Goal: Task Accomplishment & Management: Complete application form

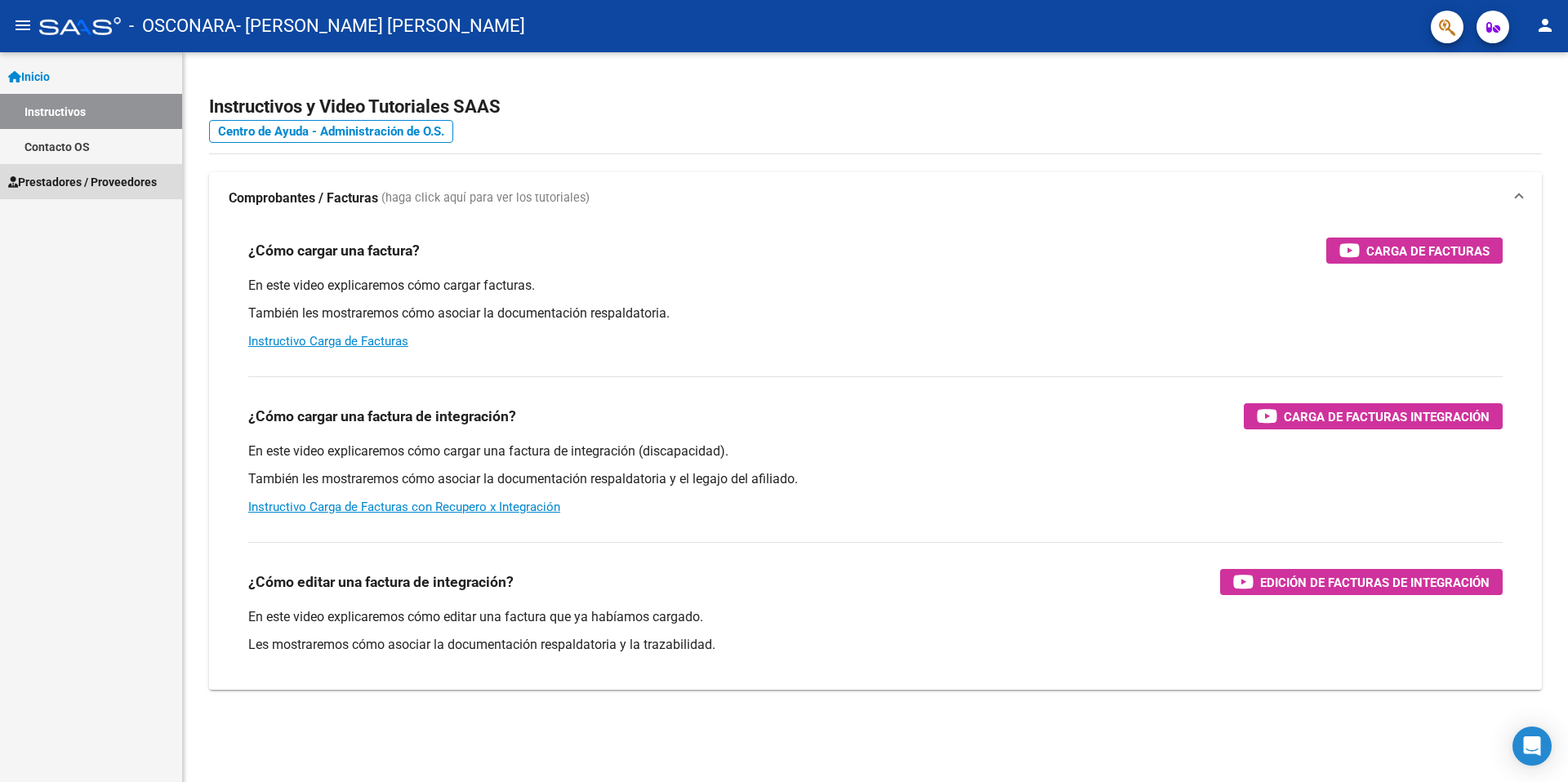
click at [121, 187] on span "Prestadores / Proveedores" at bounding box center [83, 182] width 149 height 18
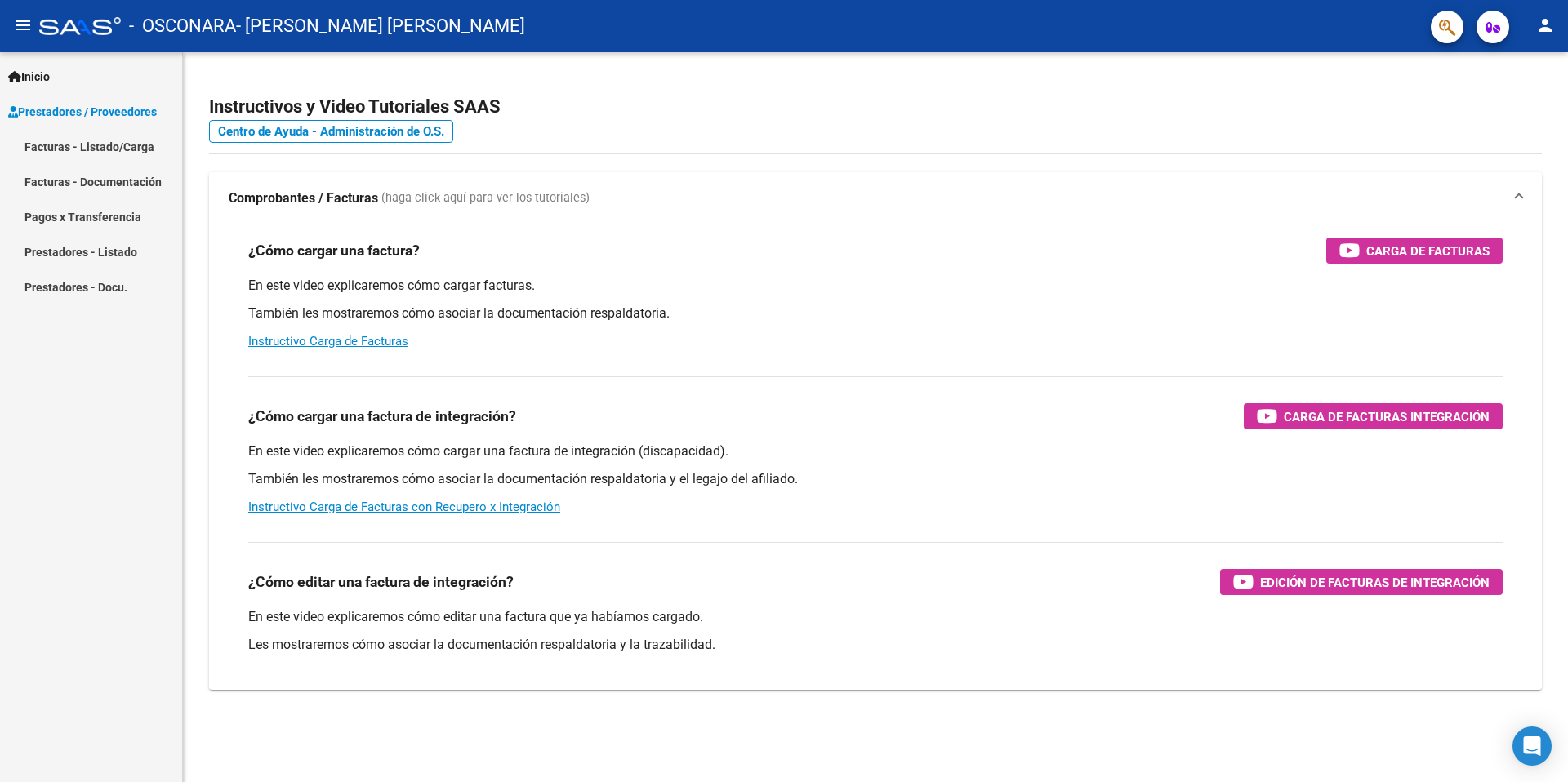
click at [100, 147] on link "Facturas - Listado/Carga" at bounding box center [91, 146] width 182 height 35
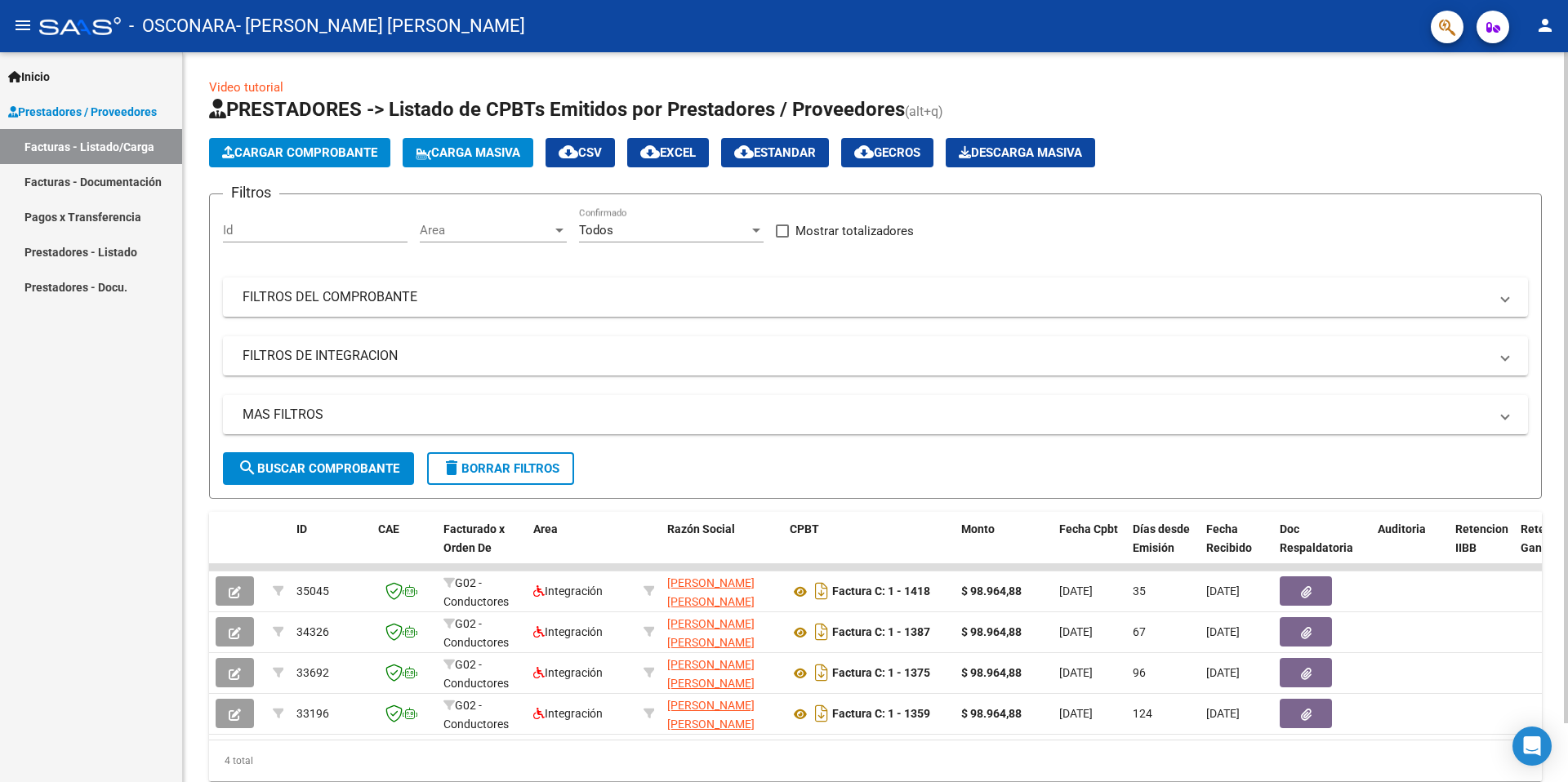
click at [360, 475] on button "search Buscar Comprobante" at bounding box center [318, 469] width 191 height 33
click at [297, 150] on span "Cargar Comprobante" at bounding box center [300, 153] width 155 height 15
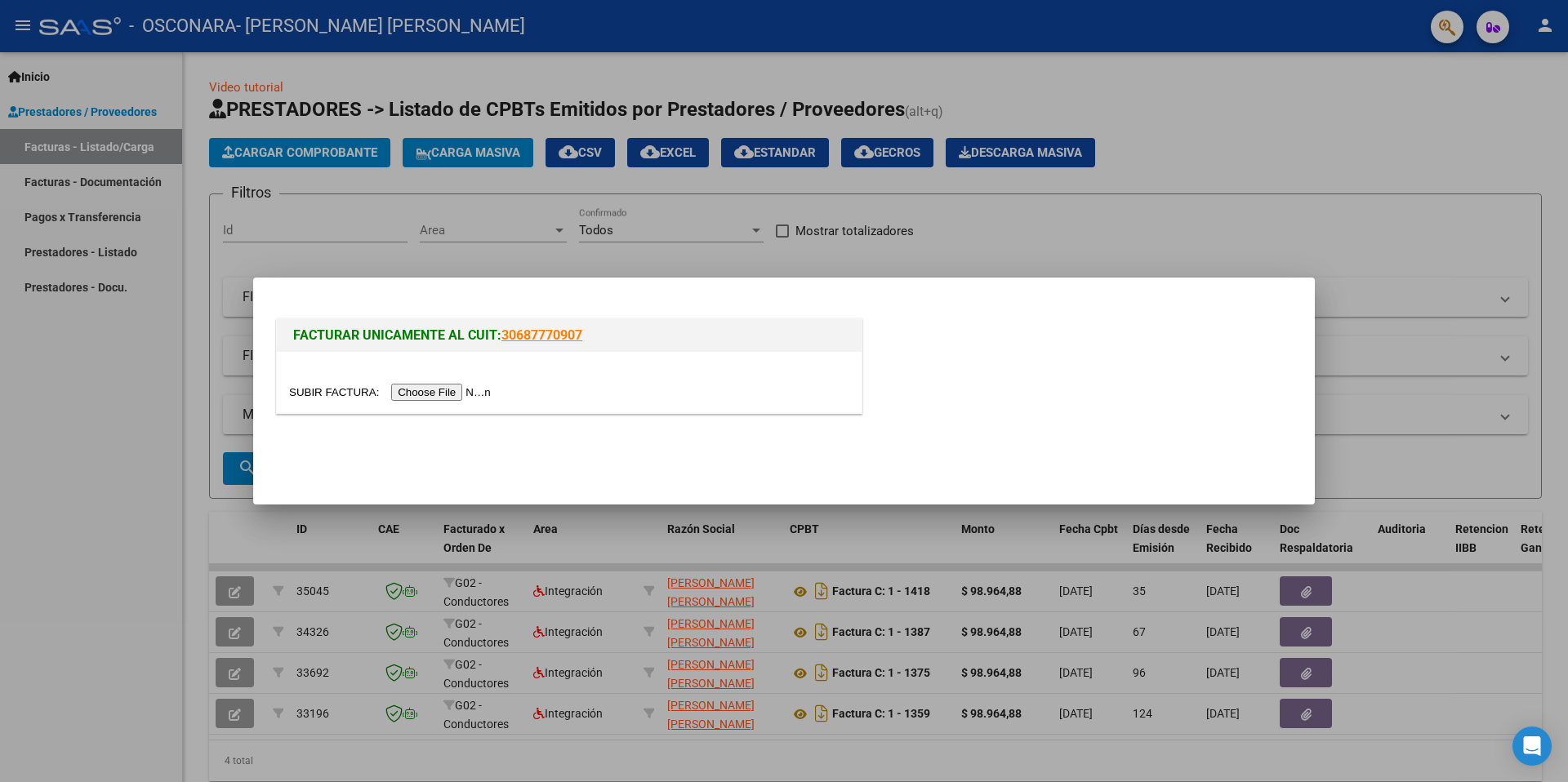
click at [451, 394] on input "file" at bounding box center [392, 392] width 206 height 18
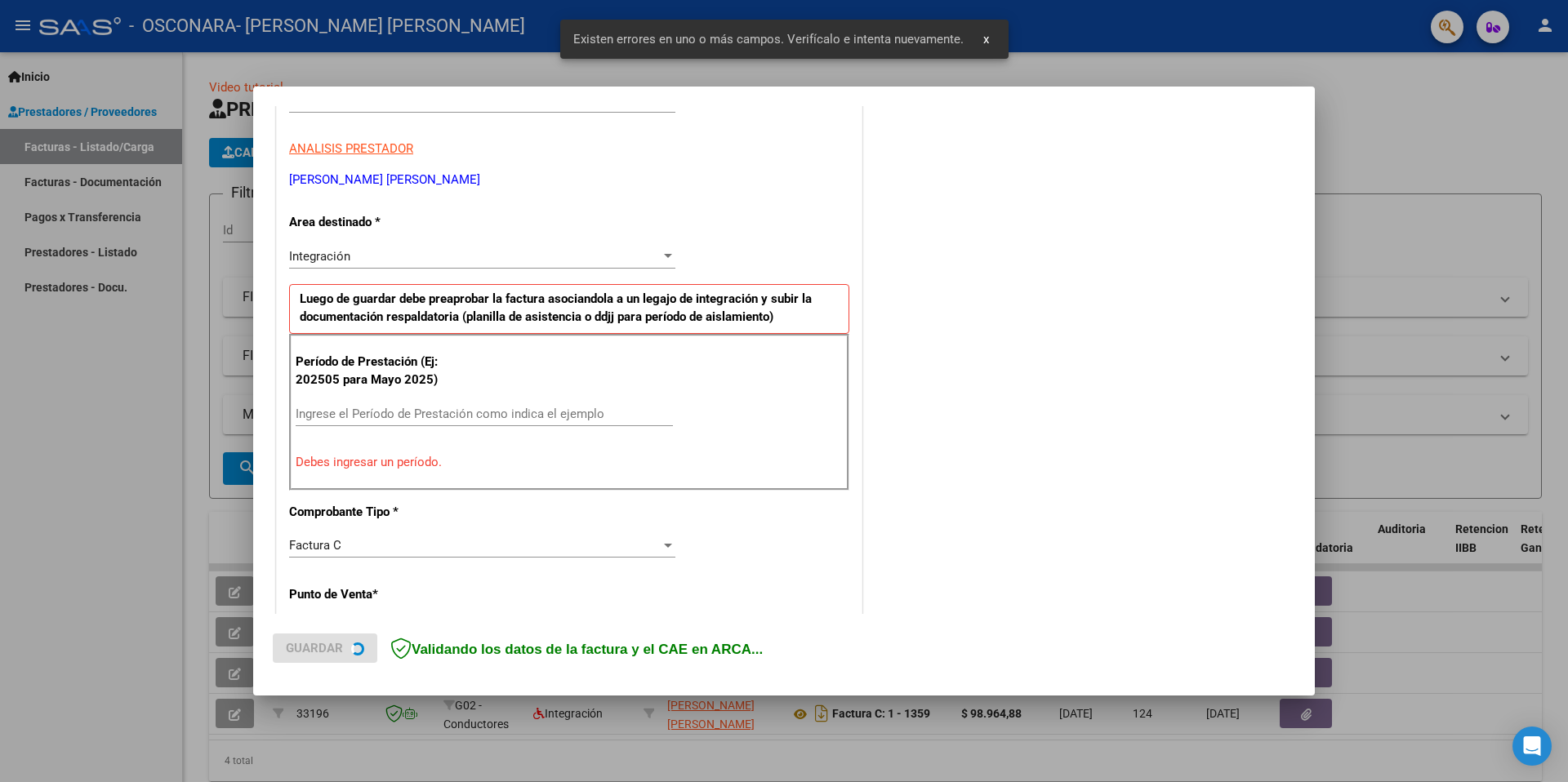
scroll to position [282, 0]
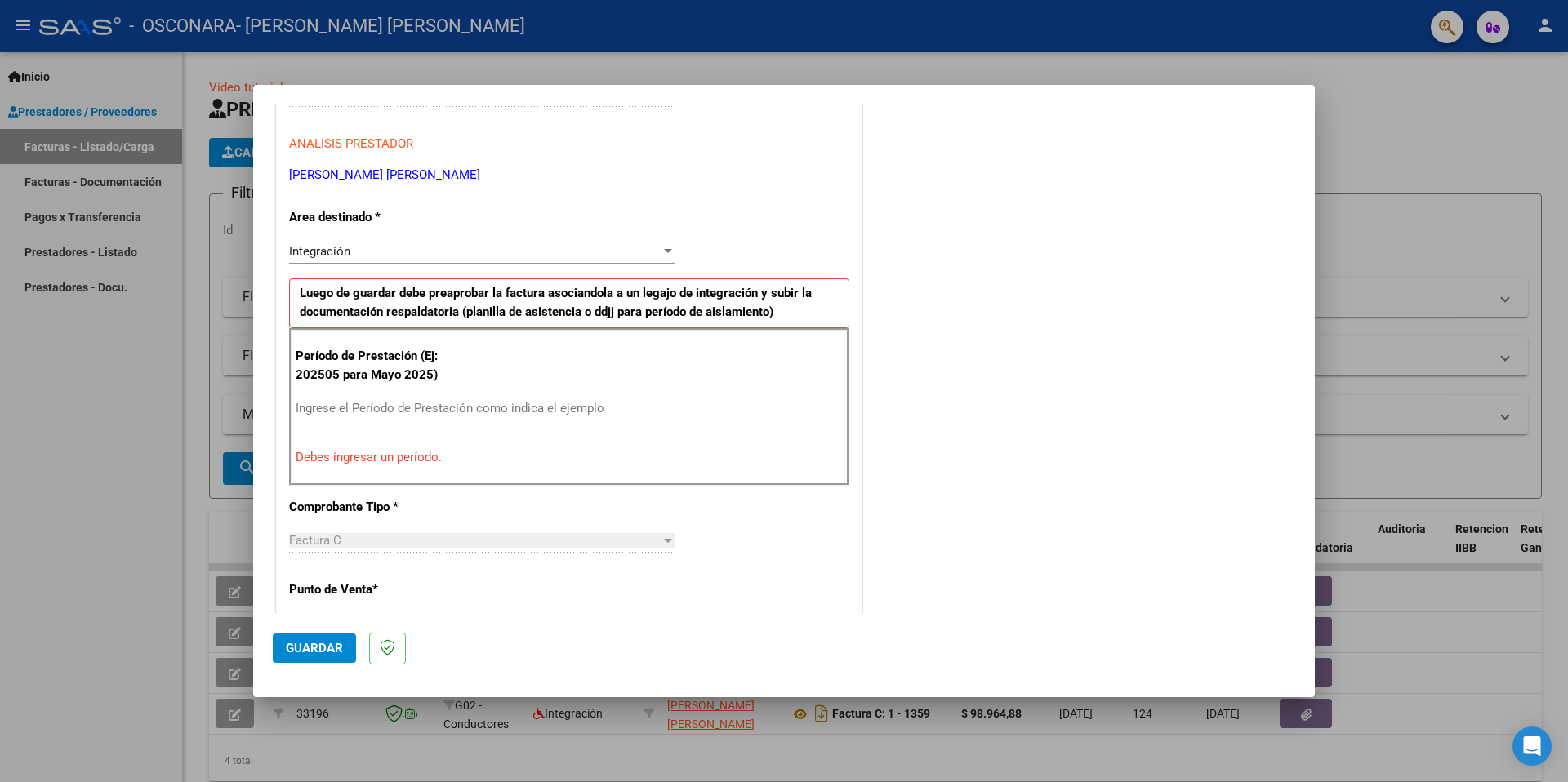
click at [588, 410] on input "Ingrese el Período de Prestación como indica el ejemplo" at bounding box center [485, 409] width 378 height 15
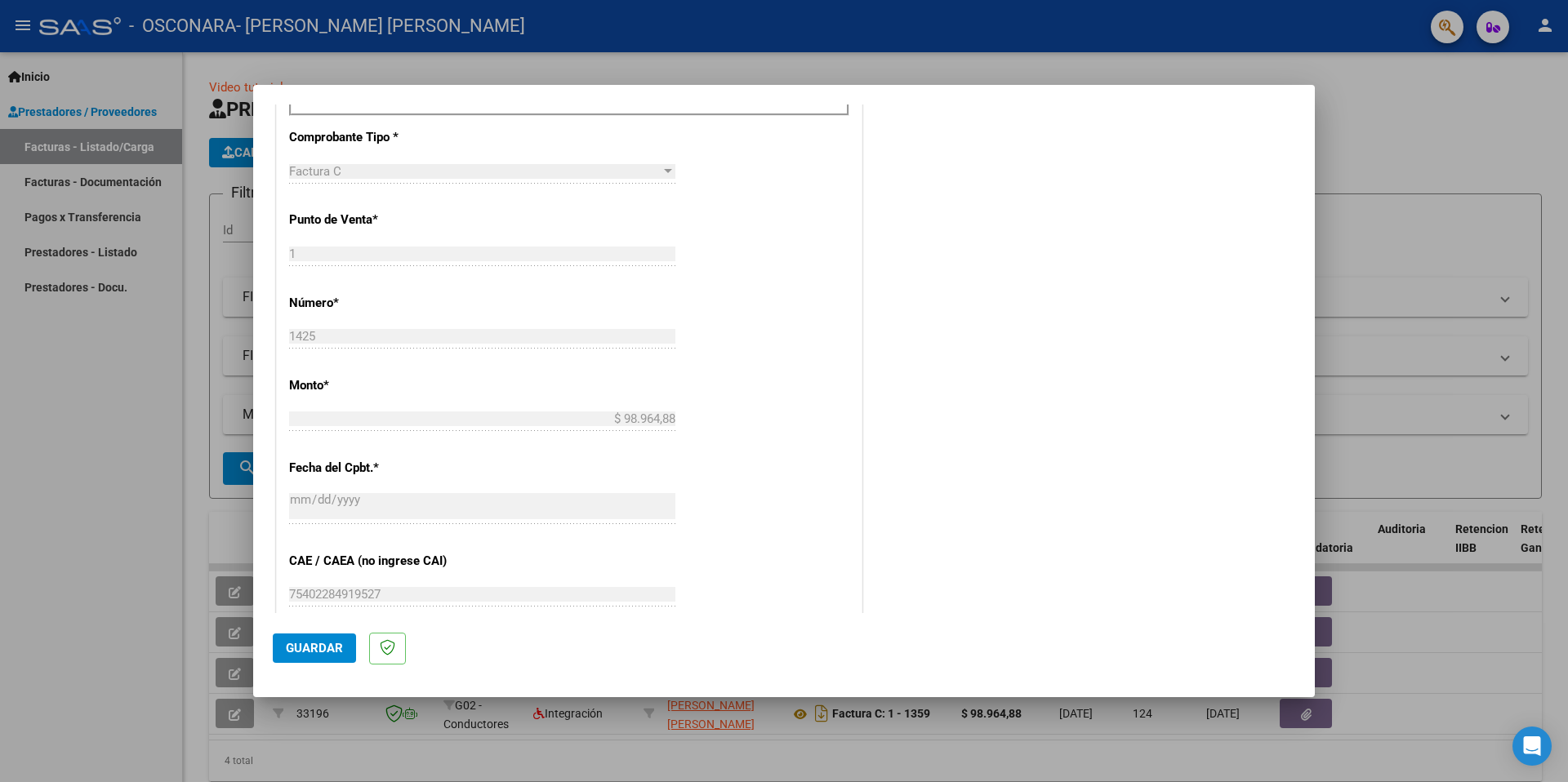
scroll to position [661, 0]
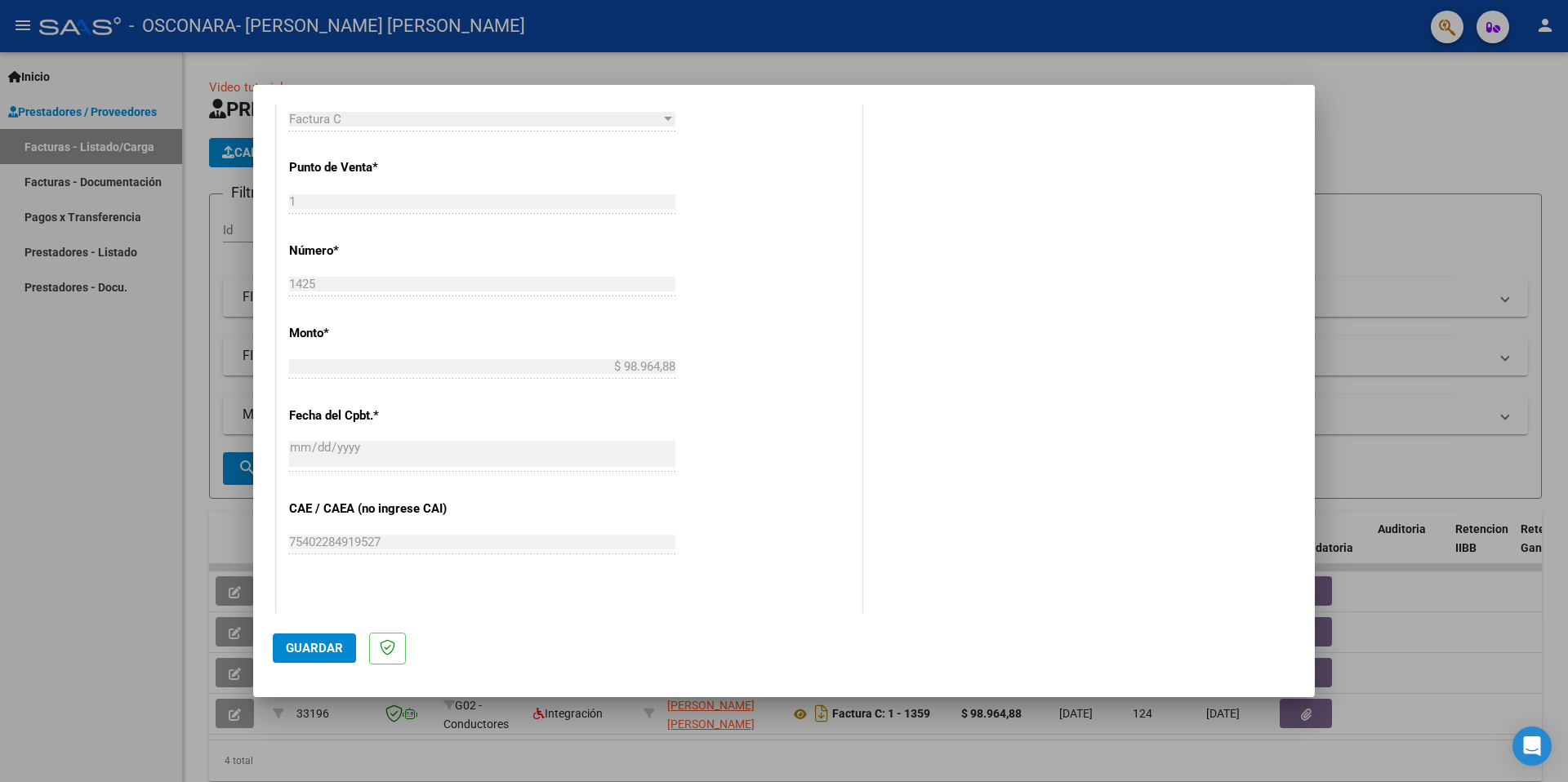
type input "202509"
click at [319, 644] on span "Guardar" at bounding box center [314, 648] width 57 height 15
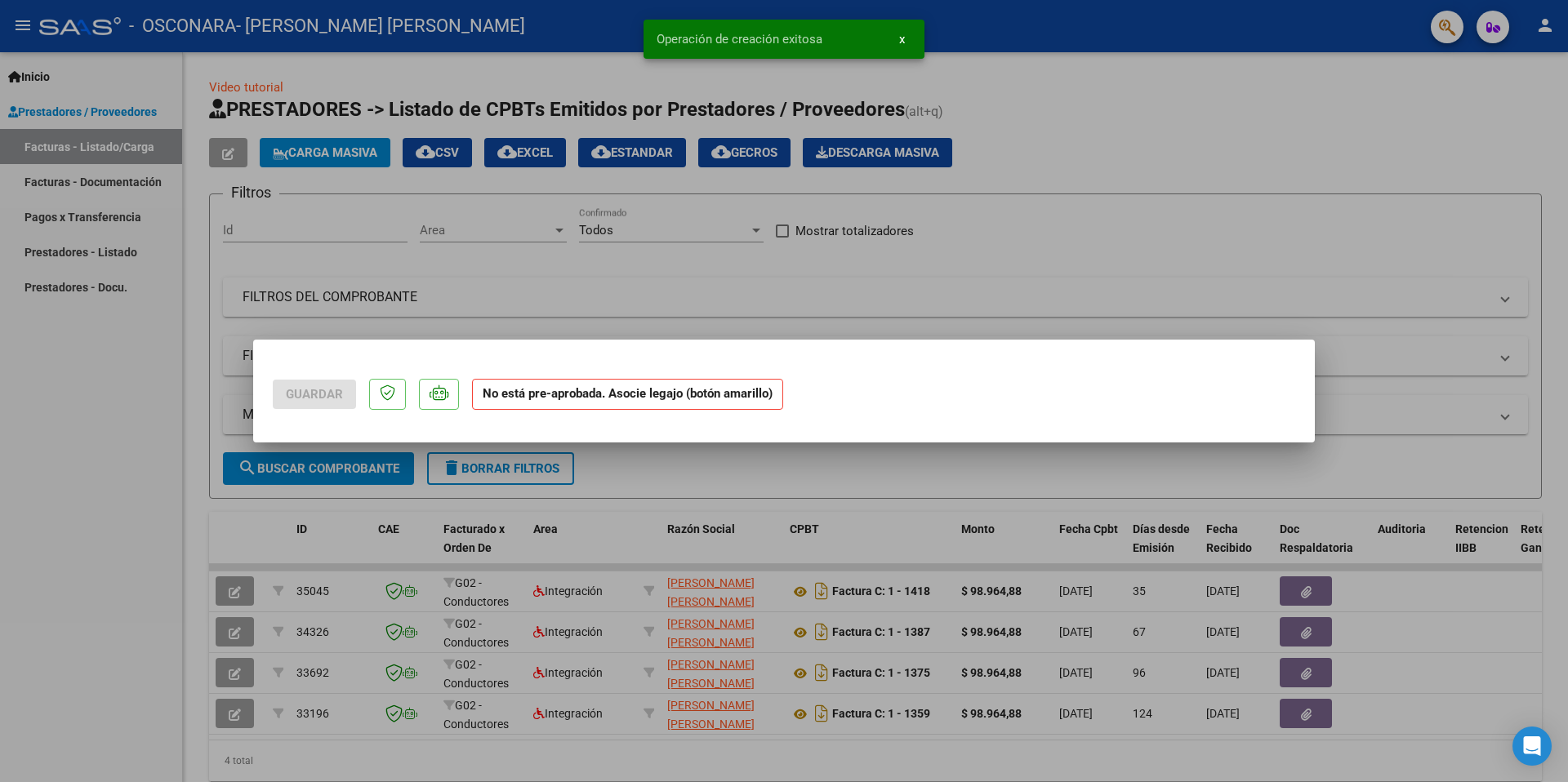
scroll to position [0, 0]
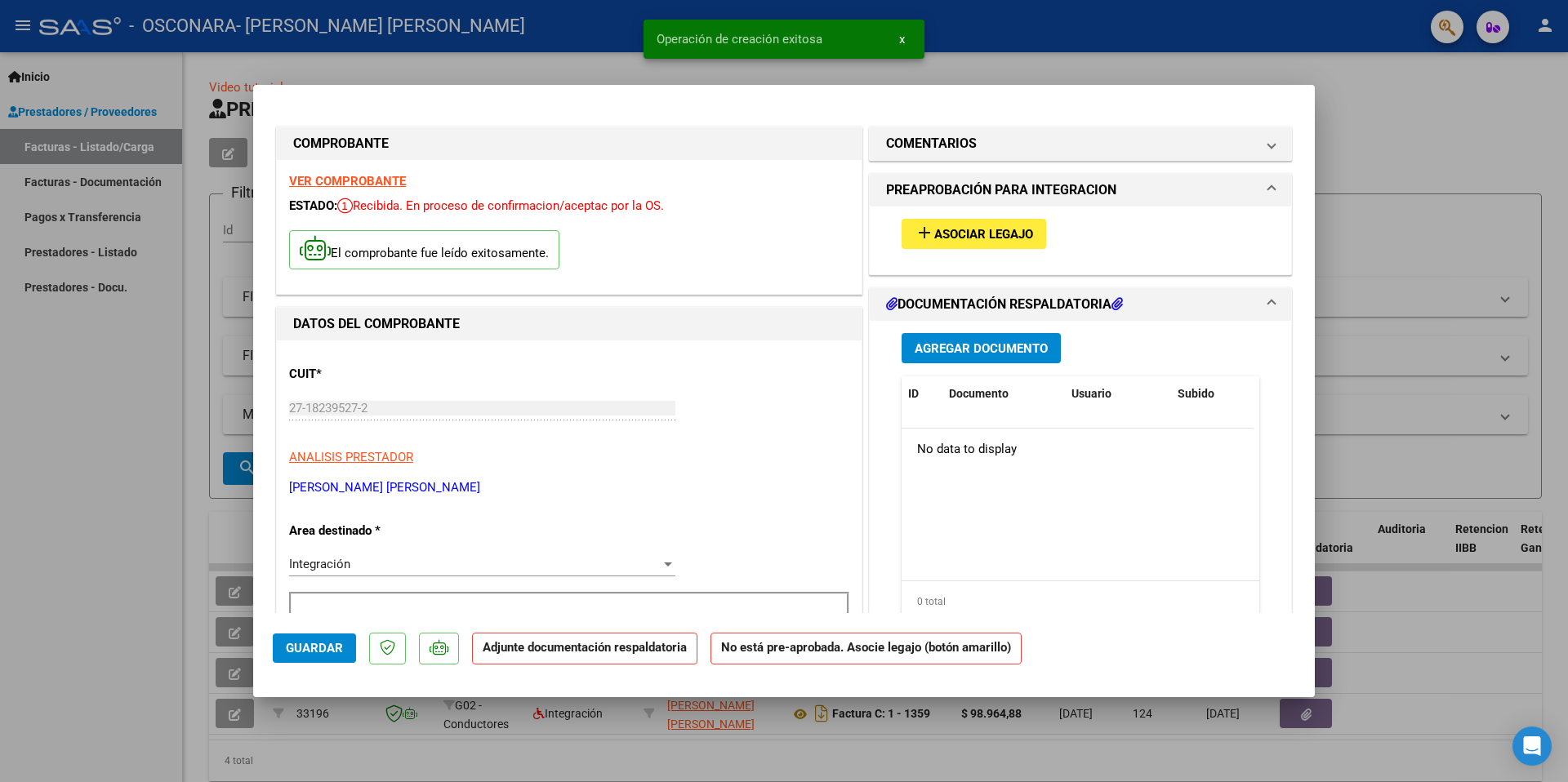
click at [976, 350] on span "Agregar Documento" at bounding box center [981, 349] width 133 height 15
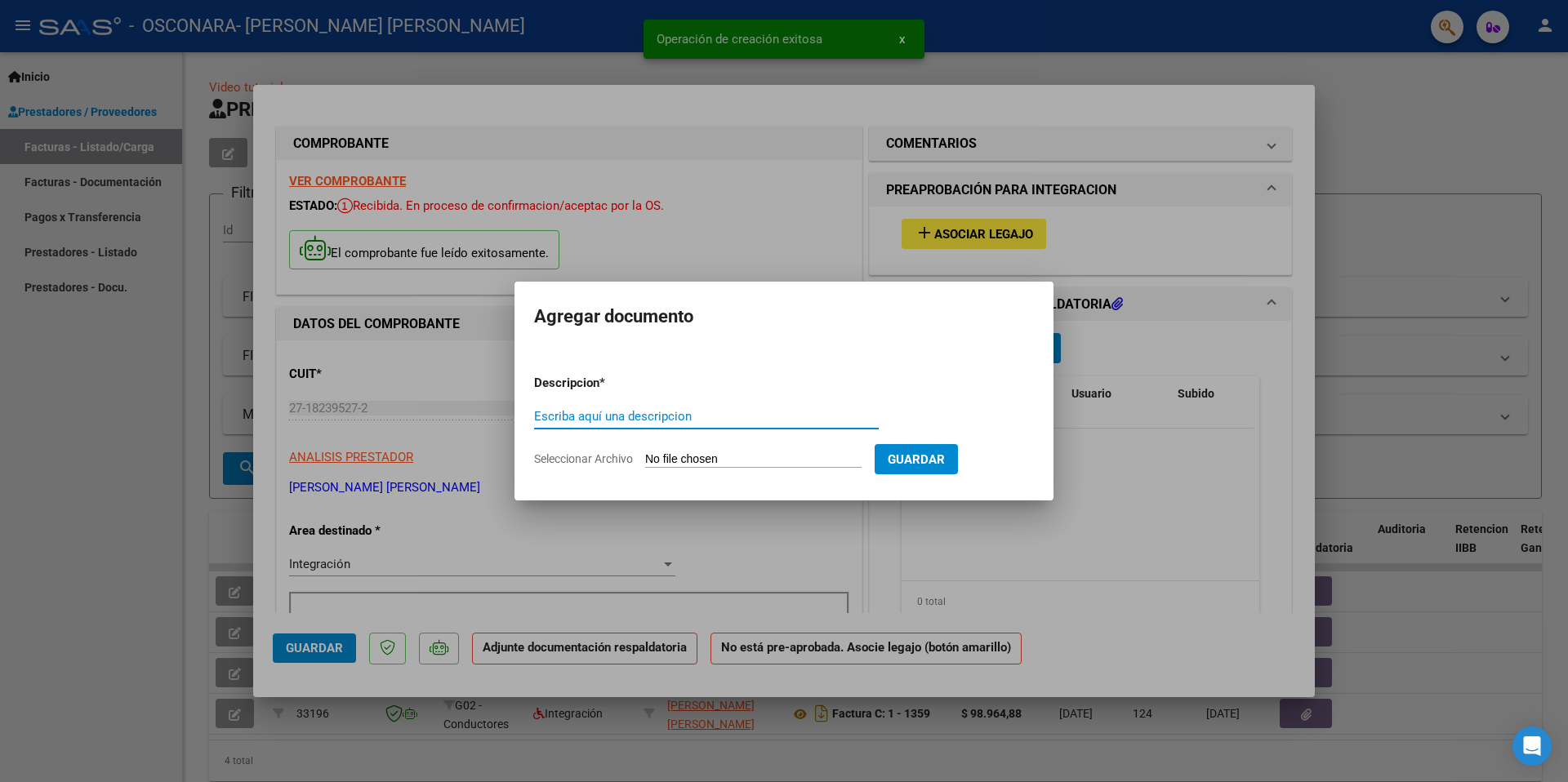
click at [658, 412] on input "Escriba aquí una descripcion" at bounding box center [706, 417] width 345 height 15
type input "p"
type input "Planilla Asistencia Sept [PERSON_NAME]"
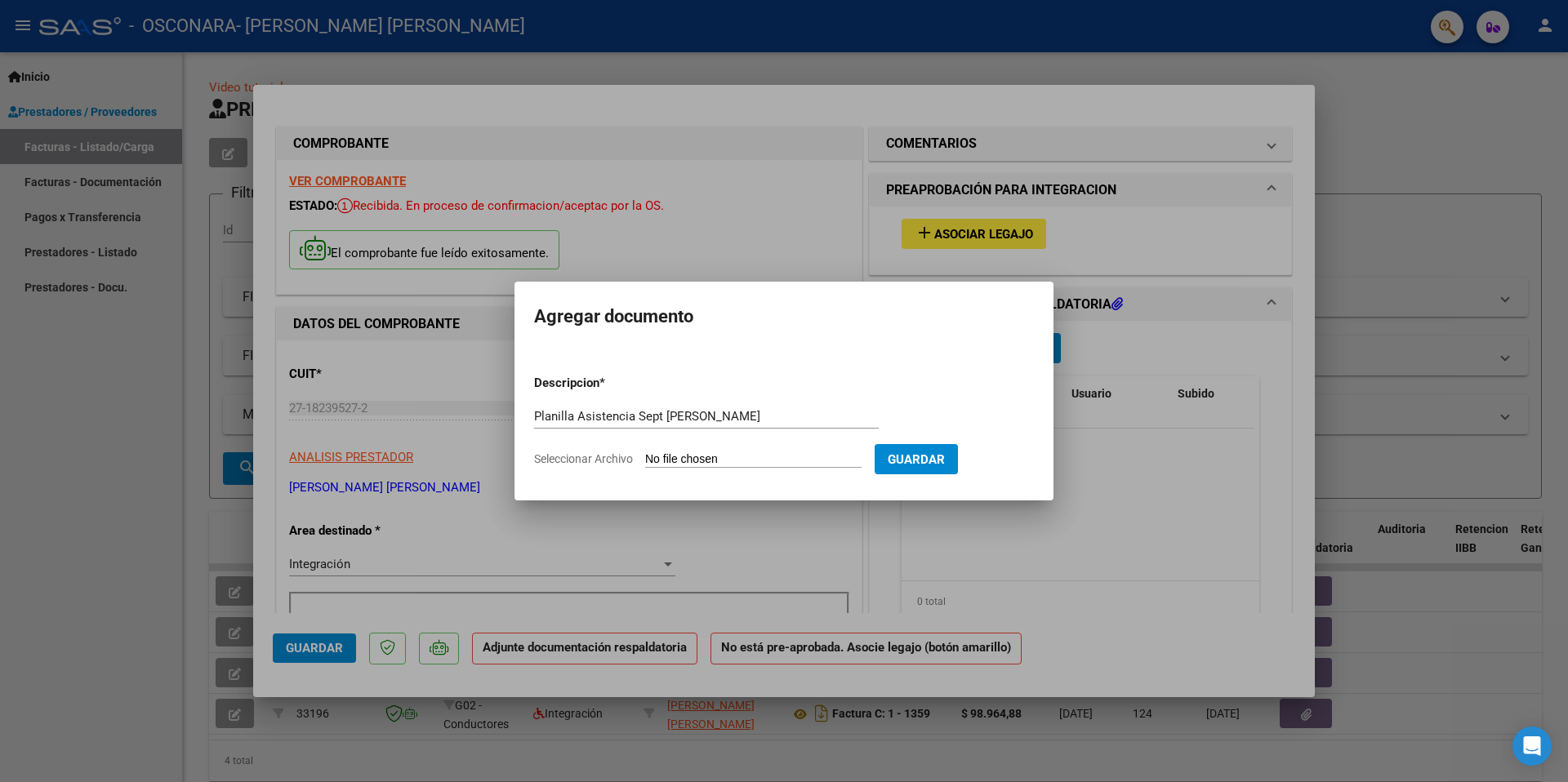
click at [775, 460] on input "Seleccionar Archivo" at bounding box center [753, 460] width 216 height 16
type input "C:\fakepath\Osconara planilla asistencia [PERSON_NAME].pdf"
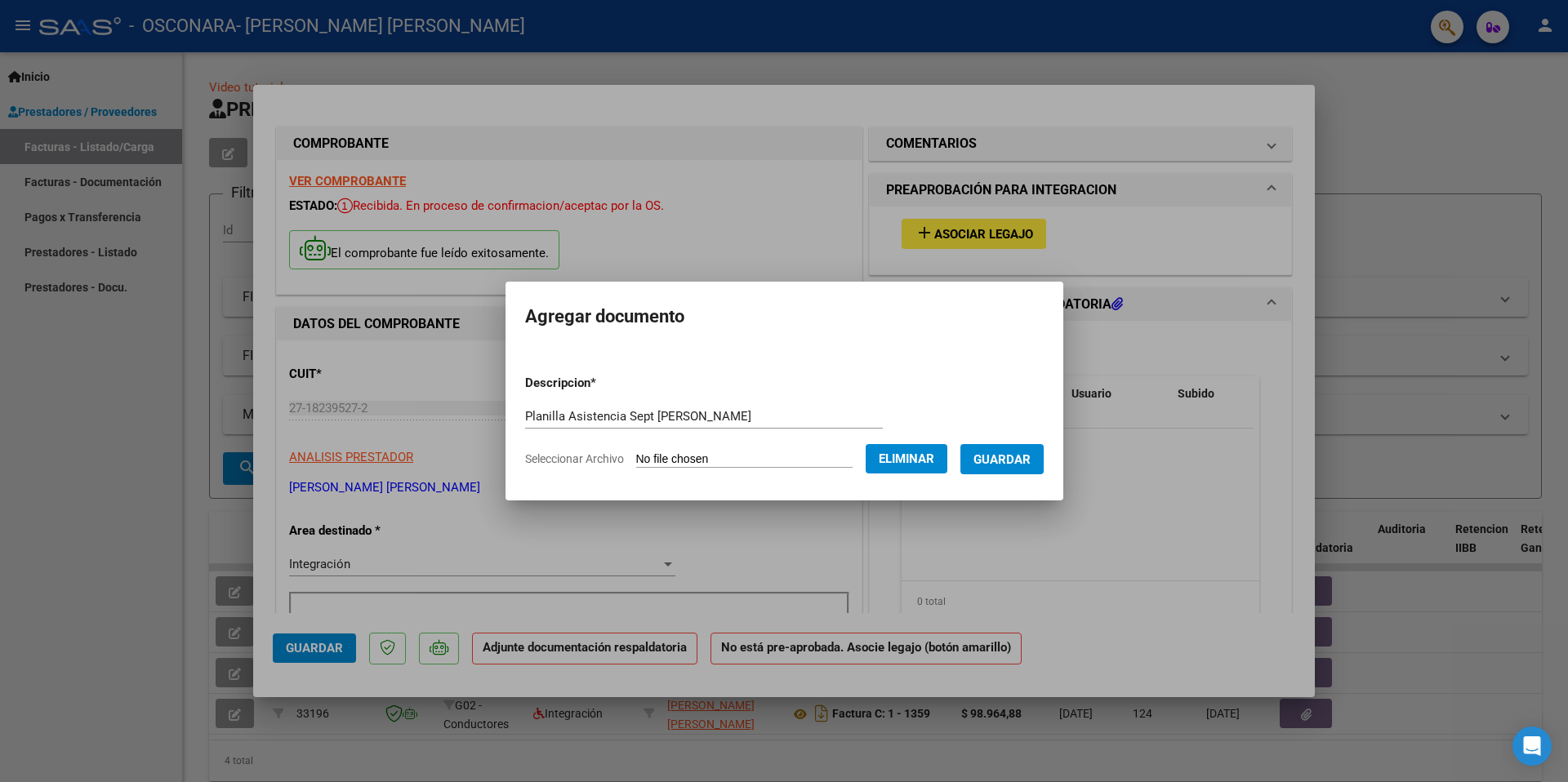
click at [1020, 453] on span "Guardar" at bounding box center [1002, 460] width 57 height 15
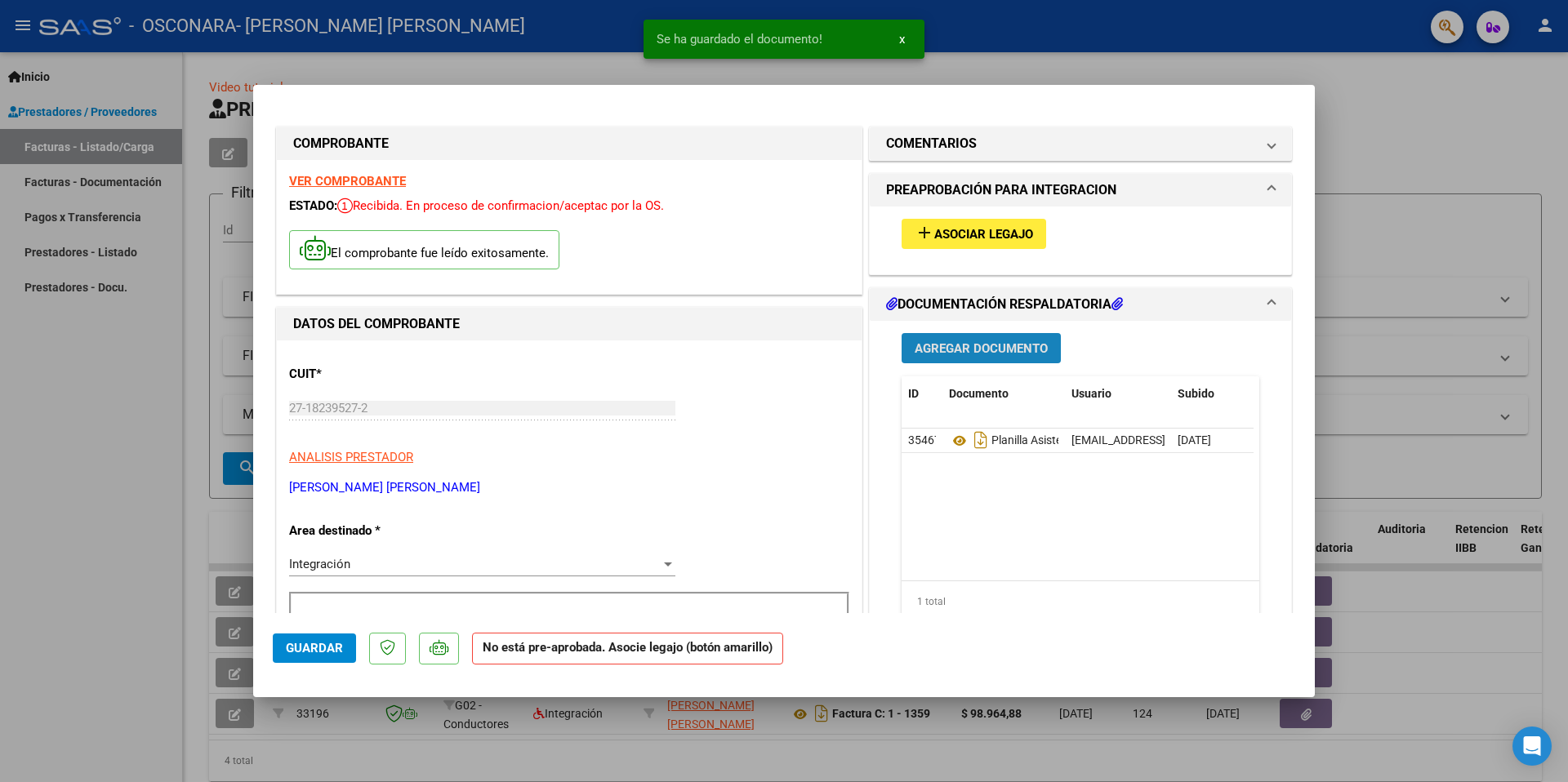
click at [965, 349] on span "Agregar Documento" at bounding box center [981, 349] width 133 height 15
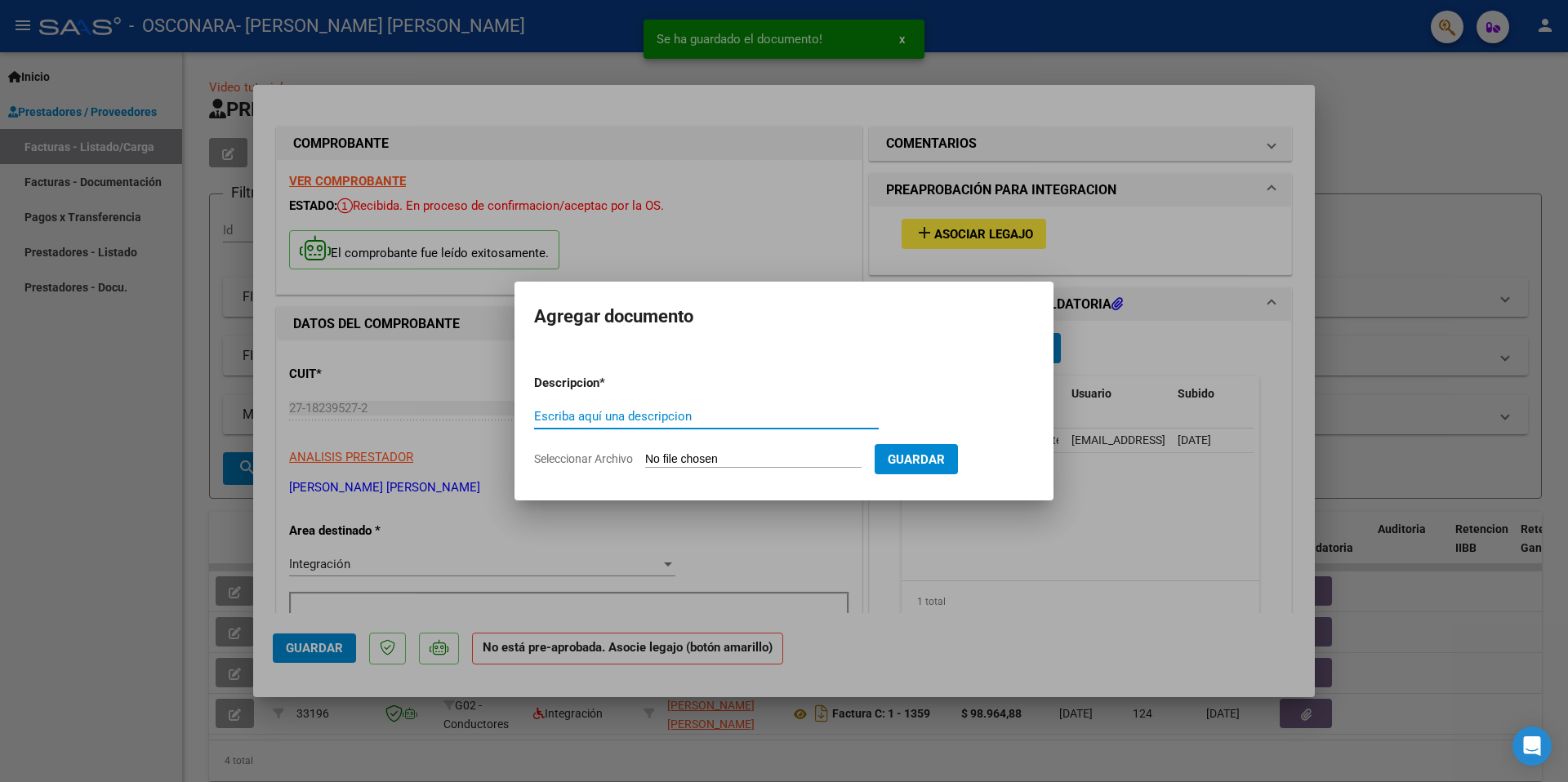
click at [659, 417] on input "Escriba aquí una descripcion" at bounding box center [706, 417] width 345 height 15
type input "Informe mensual sept [PERSON_NAME]"
click at [721, 455] on input "Seleccionar Archivo" at bounding box center [753, 460] width 216 height 16
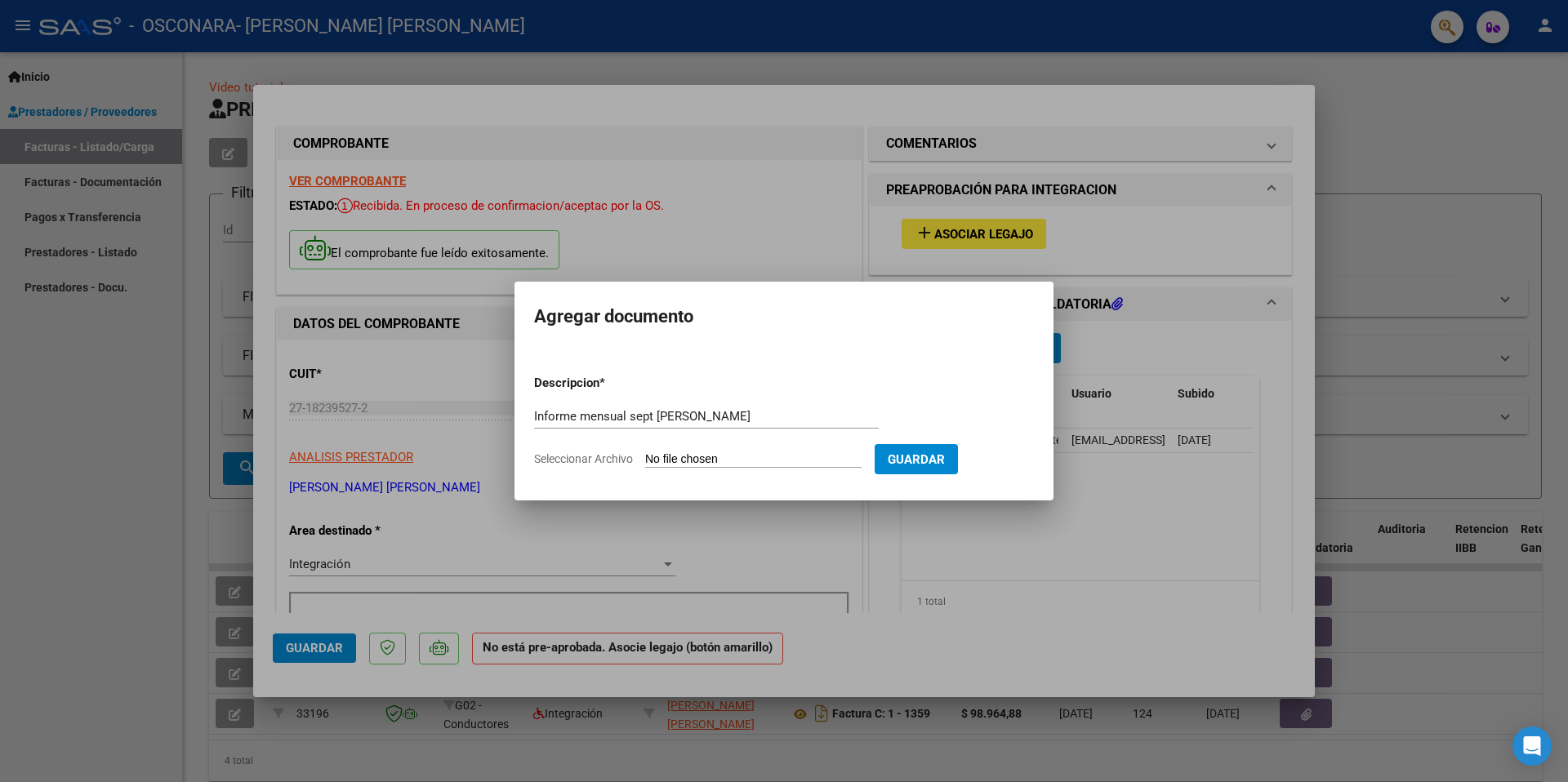
type input "C:\fakepath\[PERSON_NAME] inf [DATE].pdf"
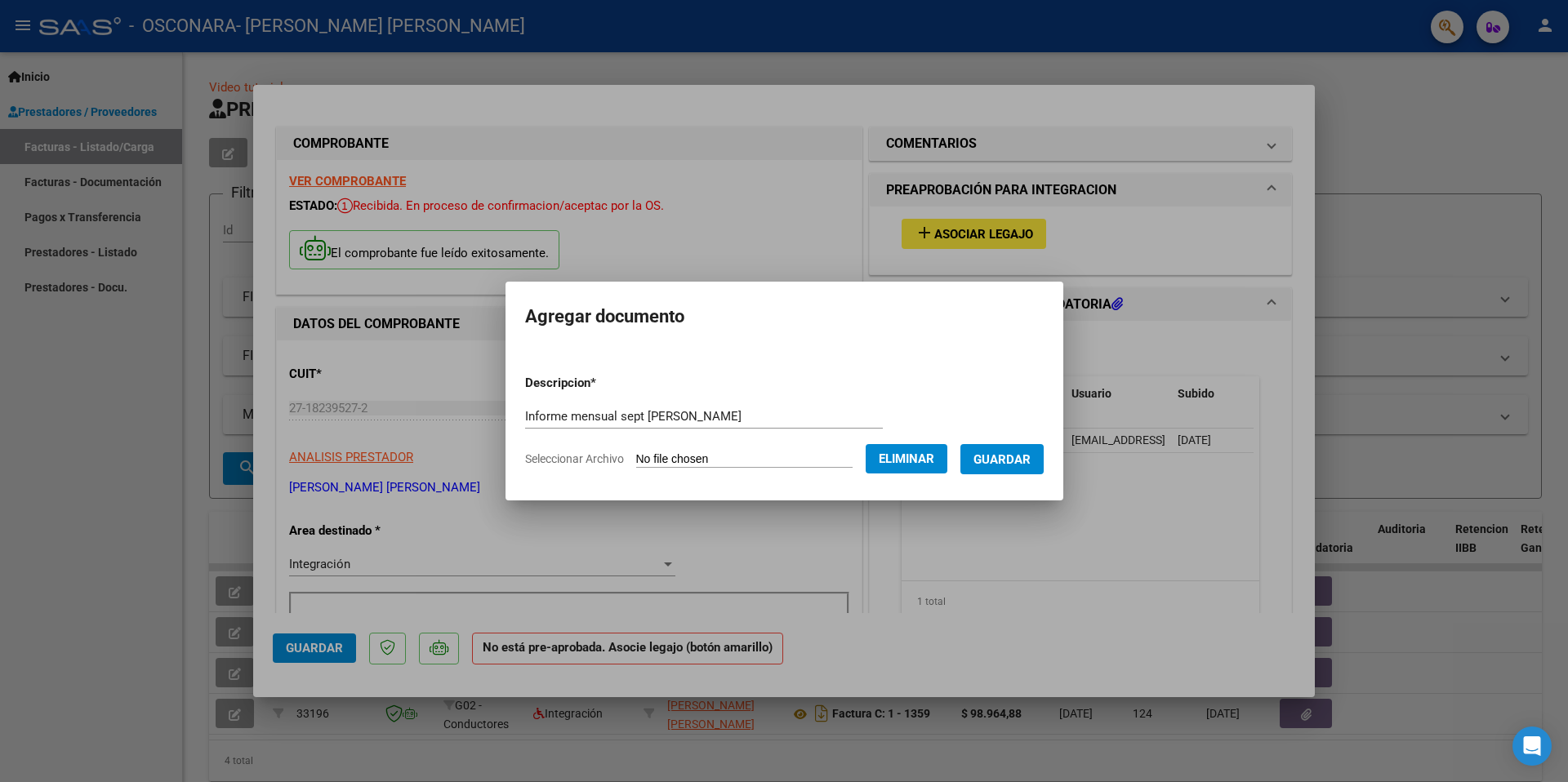
click at [1005, 467] on button "Guardar" at bounding box center [1002, 460] width 84 height 30
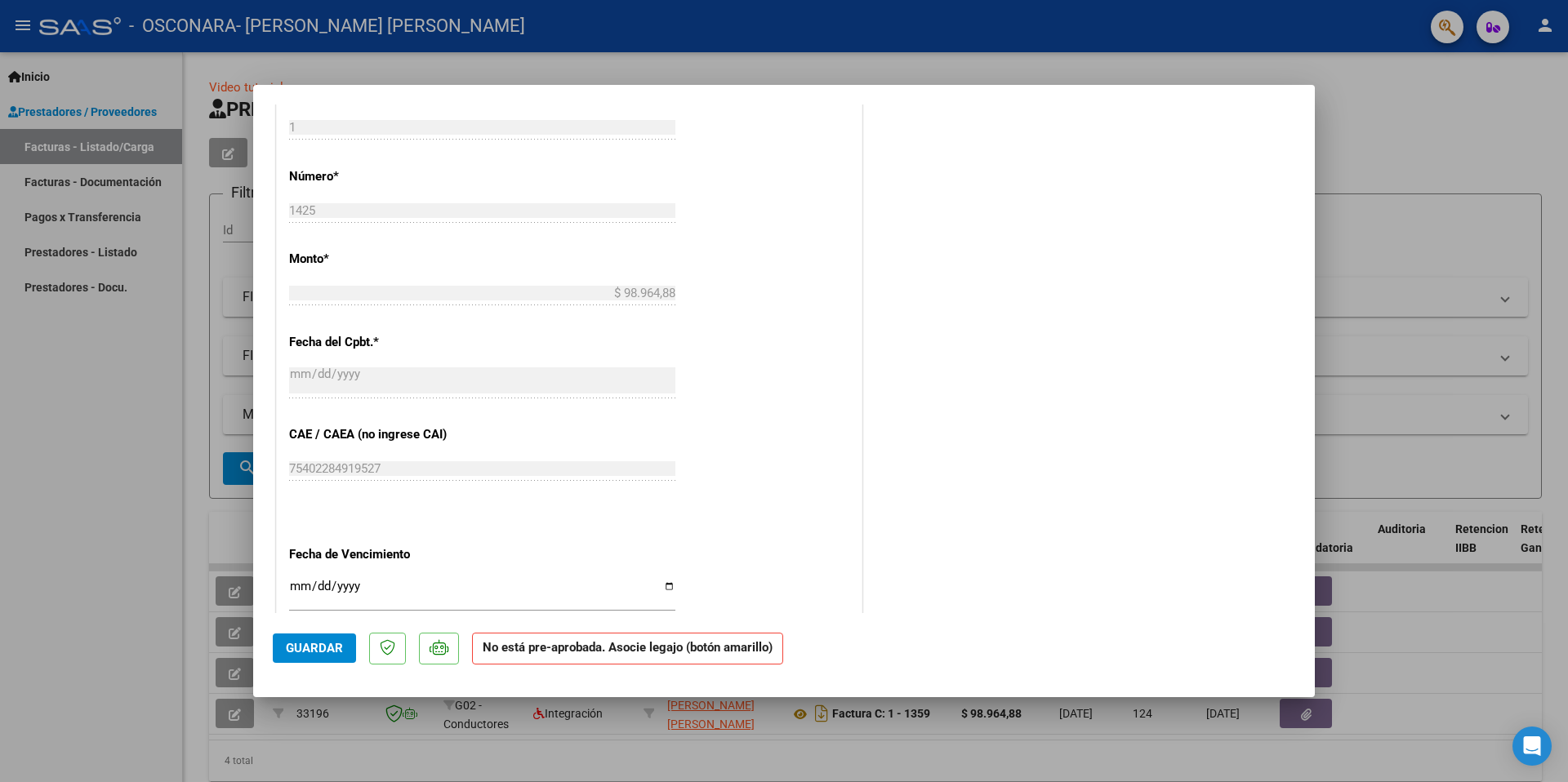
scroll to position [727, 0]
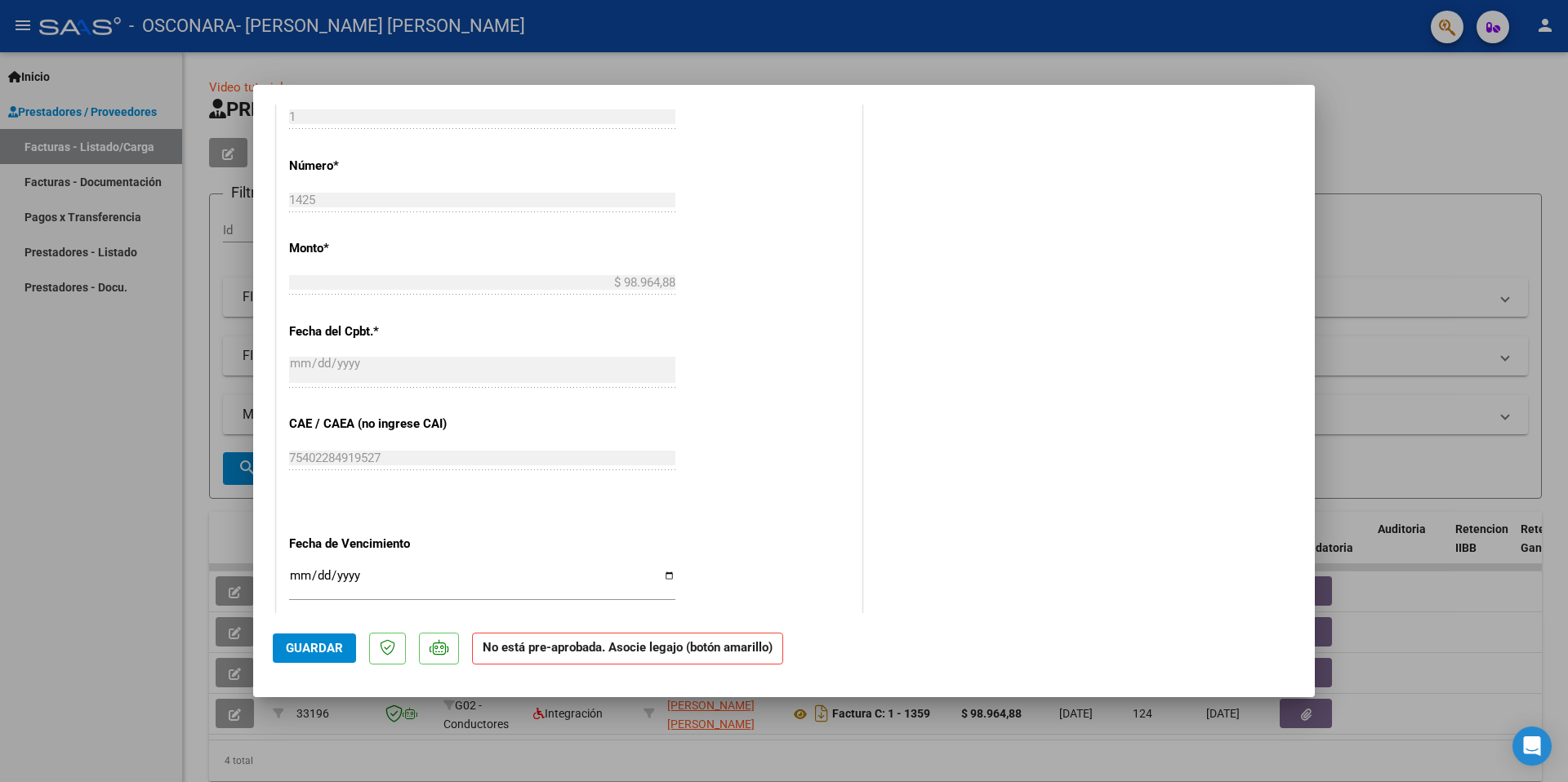
click at [313, 650] on span "Guardar" at bounding box center [314, 648] width 57 height 15
click at [1375, 120] on div at bounding box center [784, 391] width 1568 height 782
type input "$ 0,00"
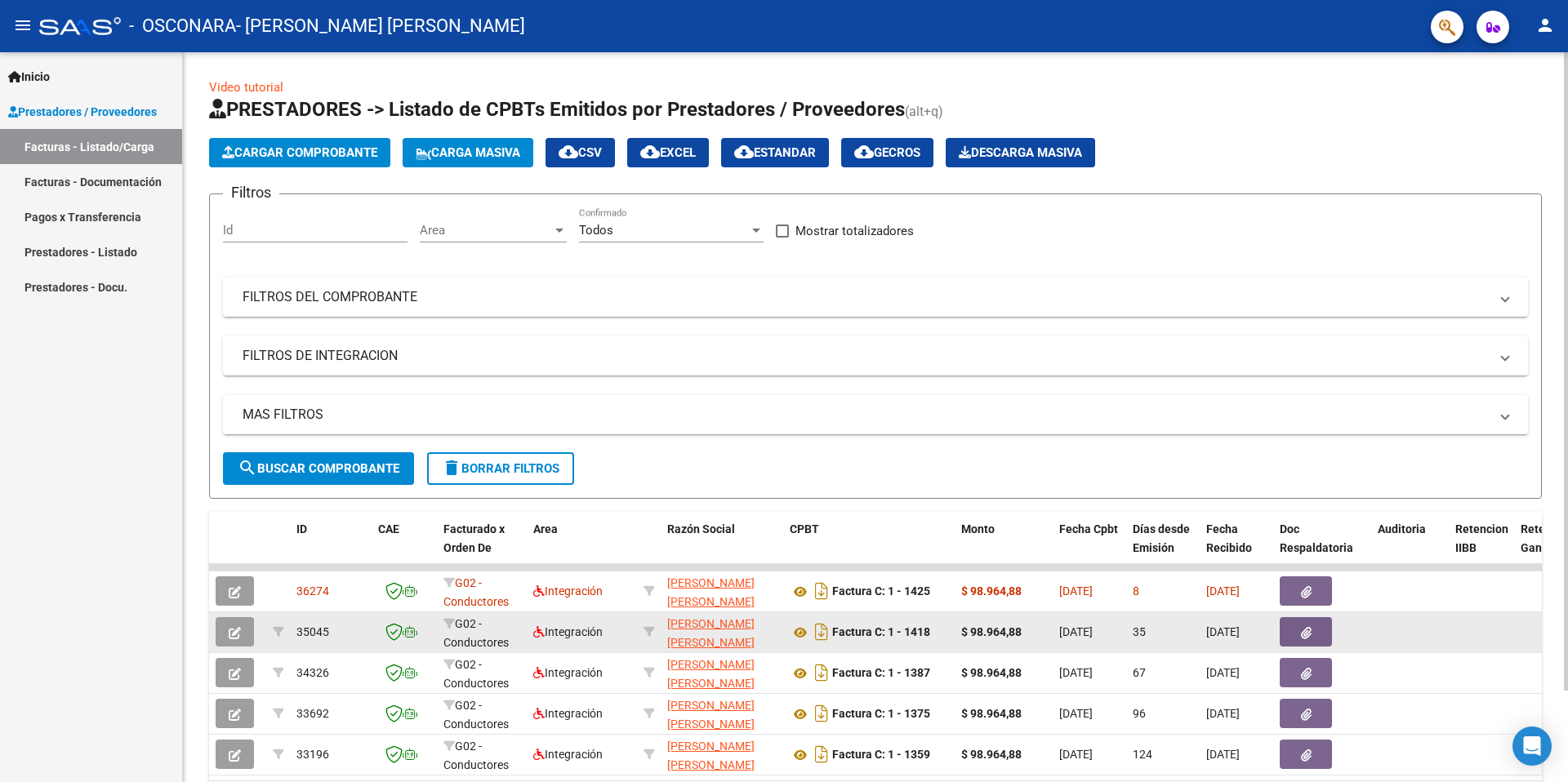
scroll to position [104, 0]
